Goal: Task Accomplishment & Management: Use online tool/utility

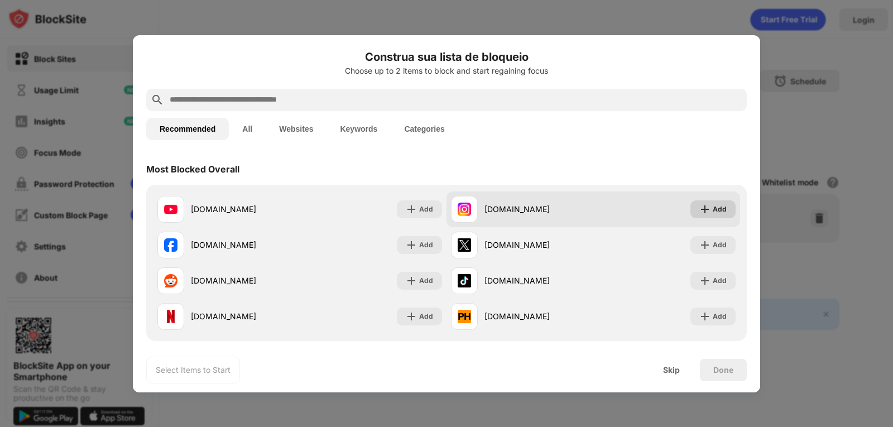
click at [715, 210] on div "Add" at bounding box center [719, 209] width 14 height 11
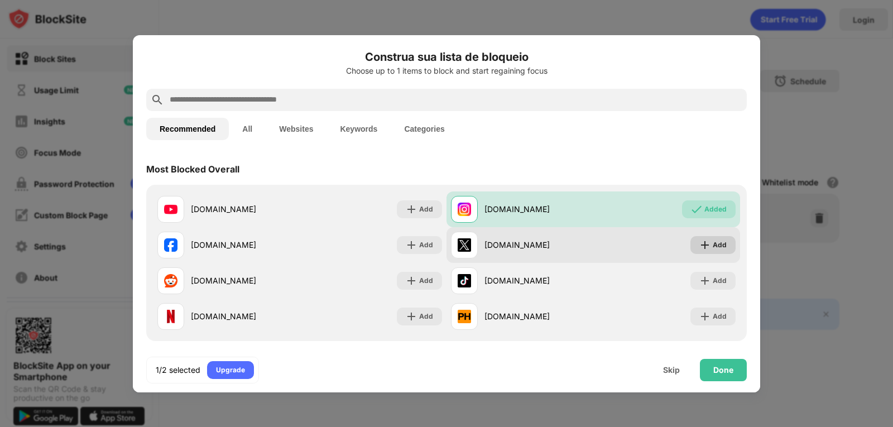
click at [712, 245] on div "Add" at bounding box center [719, 244] width 14 height 11
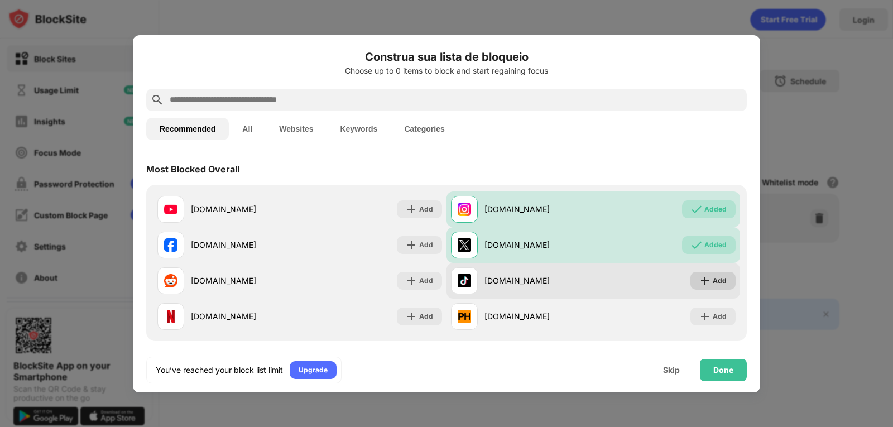
click at [704, 282] on div "Add" at bounding box center [712, 281] width 45 height 18
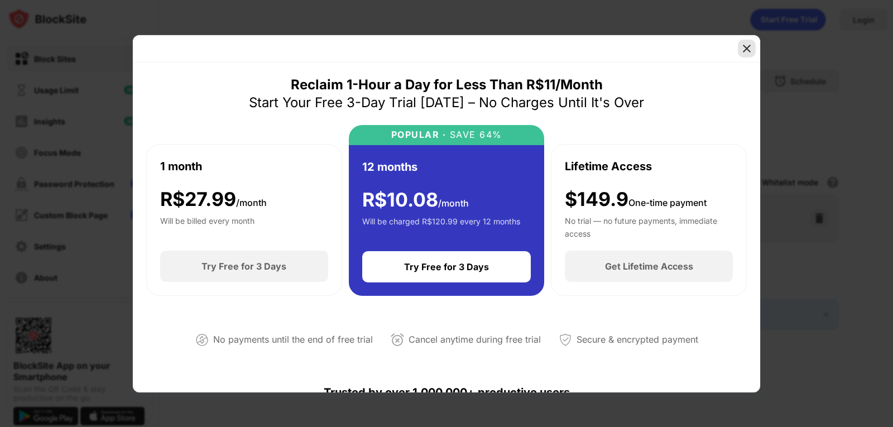
click at [748, 43] on img at bounding box center [746, 48] width 11 height 11
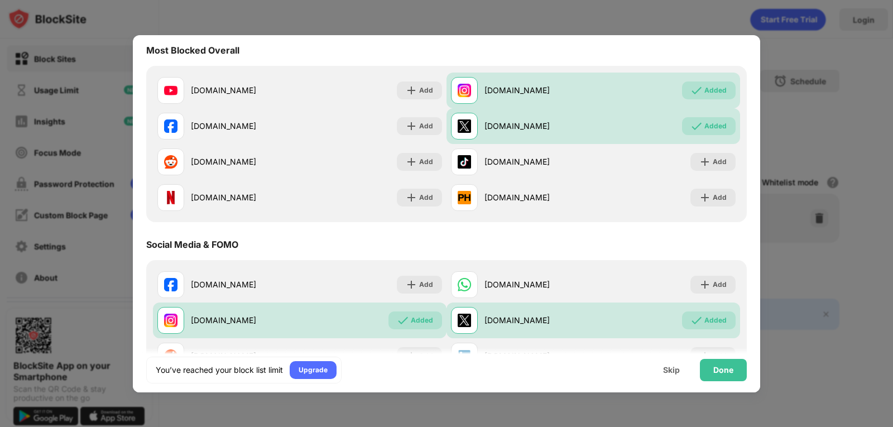
scroll to position [116, 0]
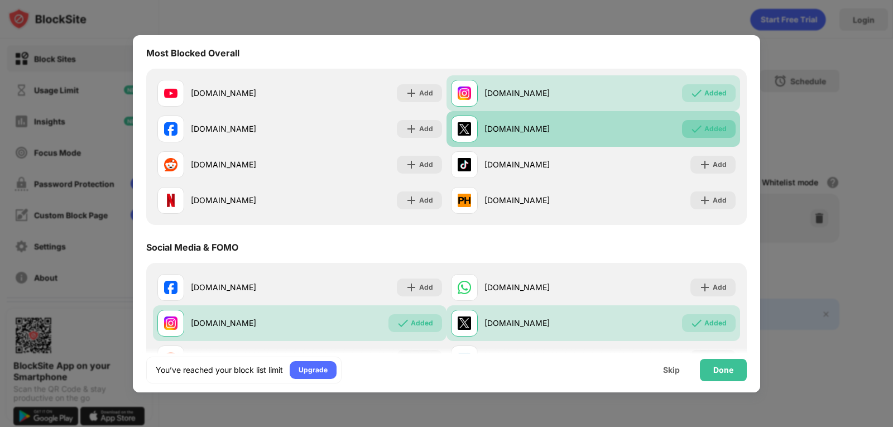
click at [705, 133] on div "Added" at bounding box center [715, 128] width 22 height 11
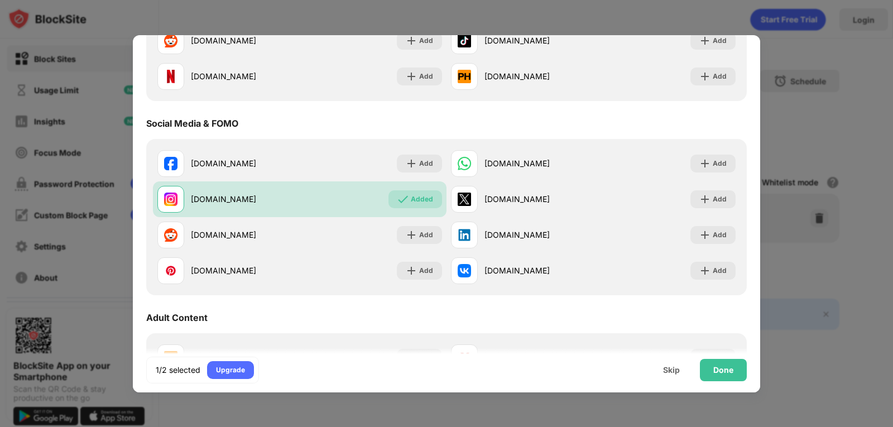
scroll to position [260, 0]
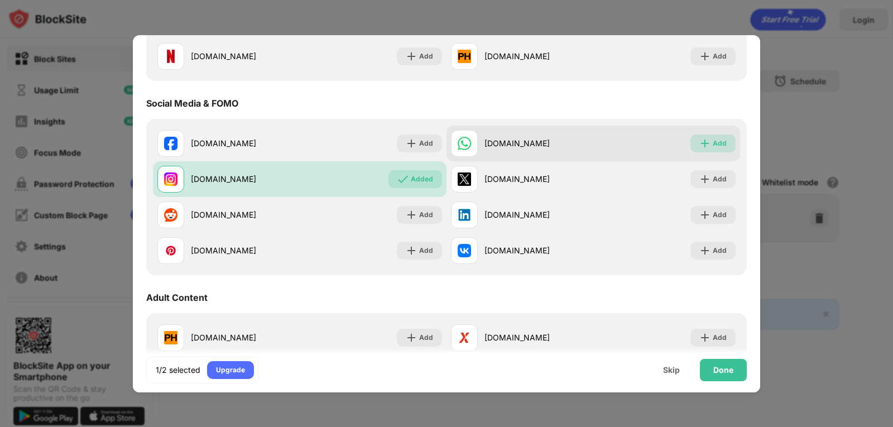
click at [712, 143] on div "Add" at bounding box center [719, 143] width 14 height 11
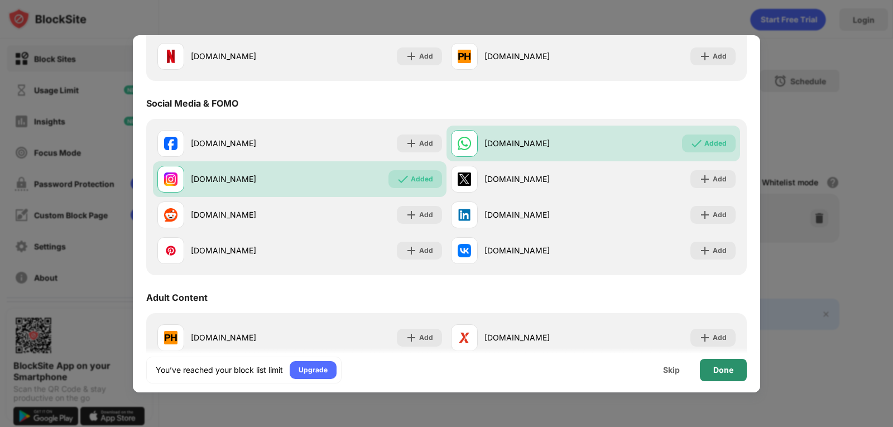
click at [730, 372] on div "Done" at bounding box center [723, 369] width 20 height 9
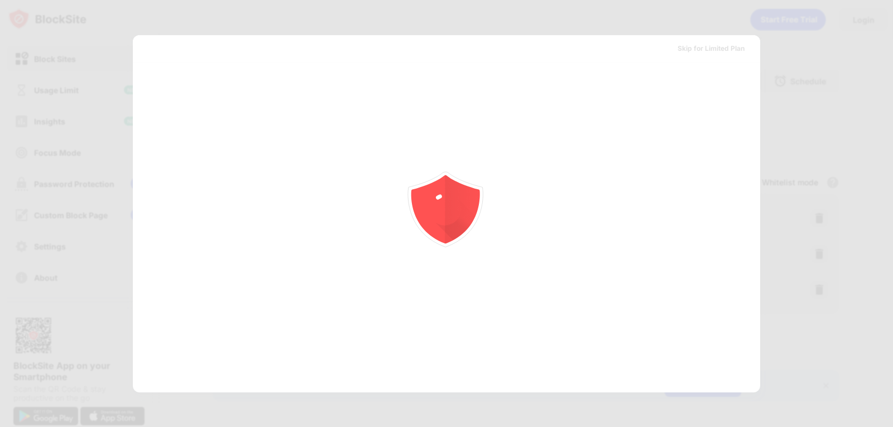
scroll to position [0, 0]
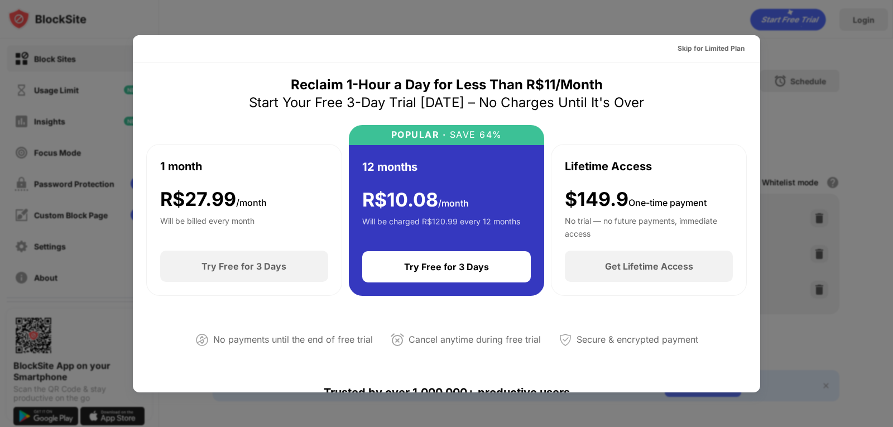
click at [704, 7] on div at bounding box center [446, 213] width 893 height 427
